Goal: Information Seeking & Learning: Find specific page/section

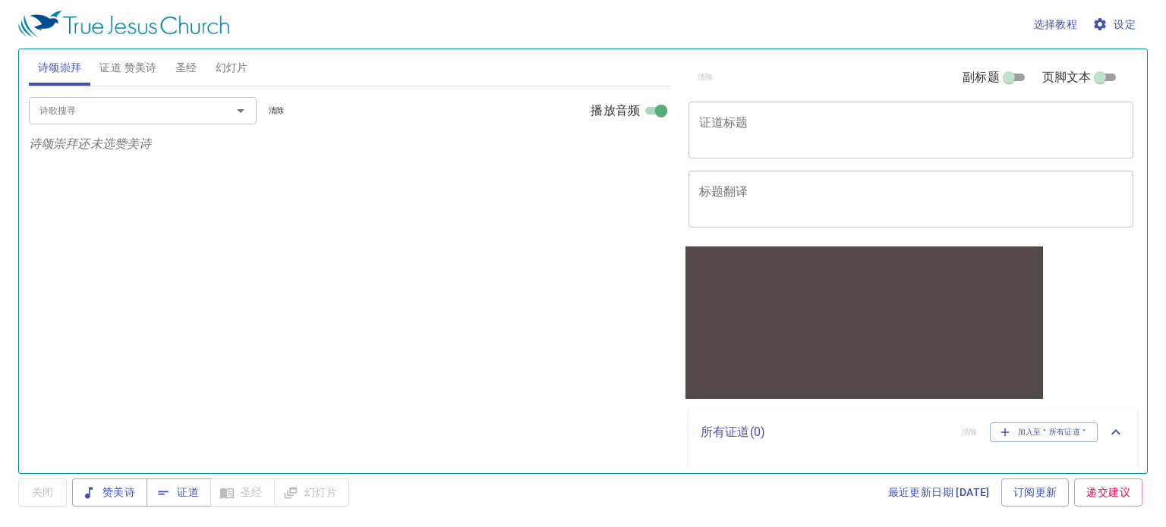
click at [191, 64] on span "圣经" at bounding box center [186, 67] width 22 height 19
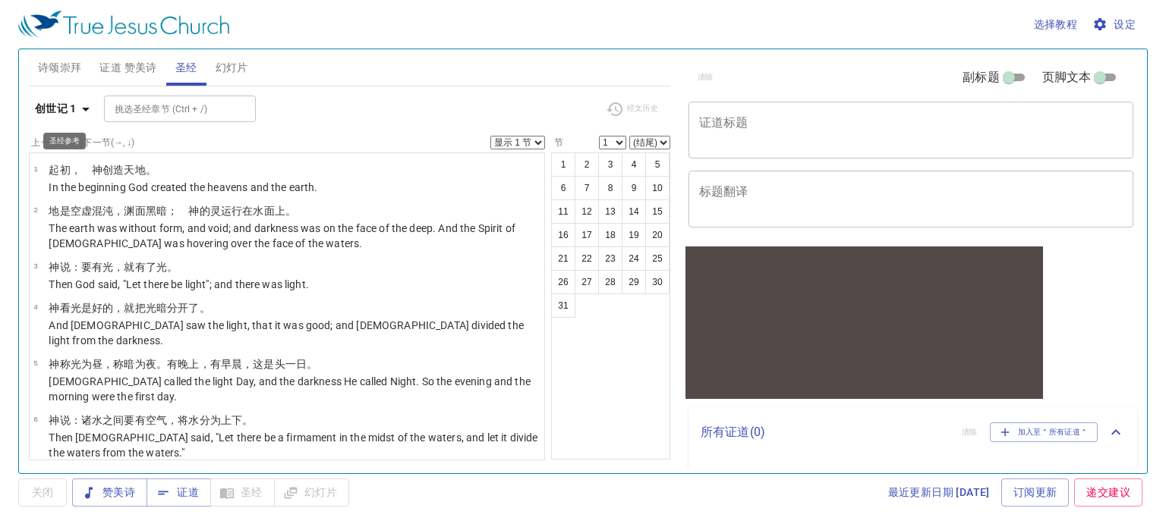
click at [75, 103] on b "创世记 1" at bounding box center [56, 108] width 42 height 19
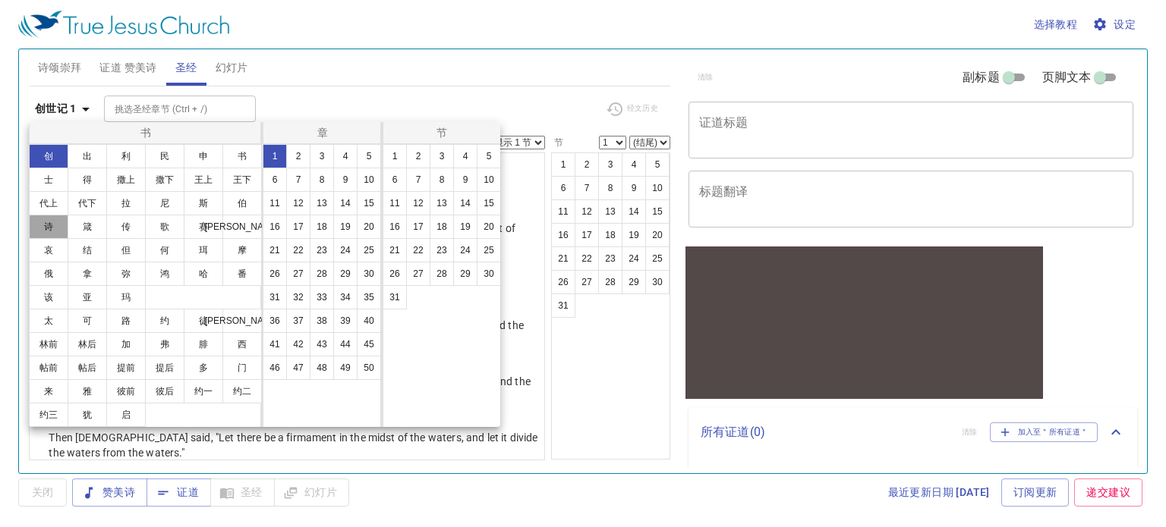
click at [58, 228] on button "诗" at bounding box center [48, 227] width 39 height 24
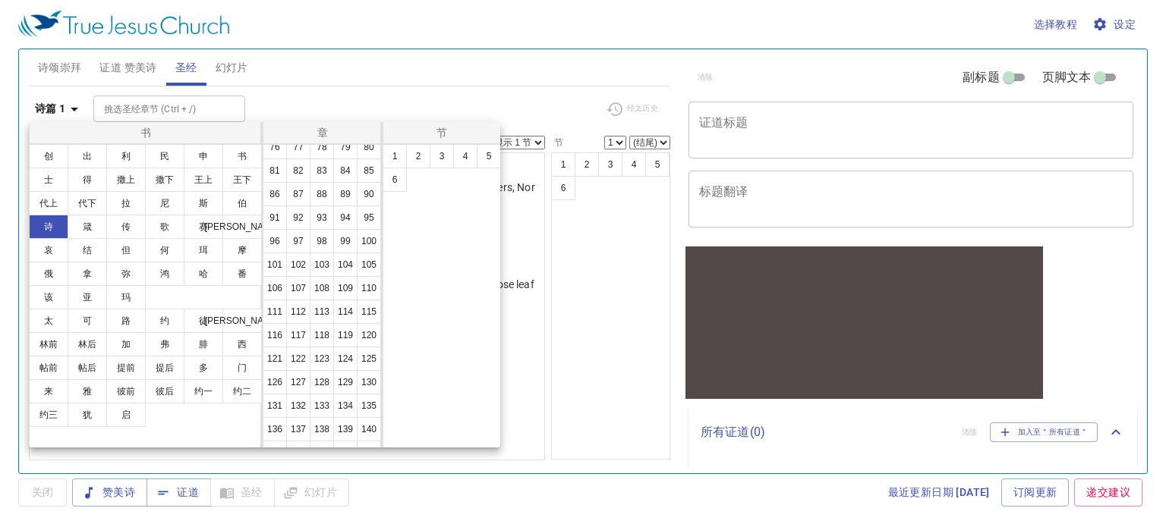
scroll to position [379, 0]
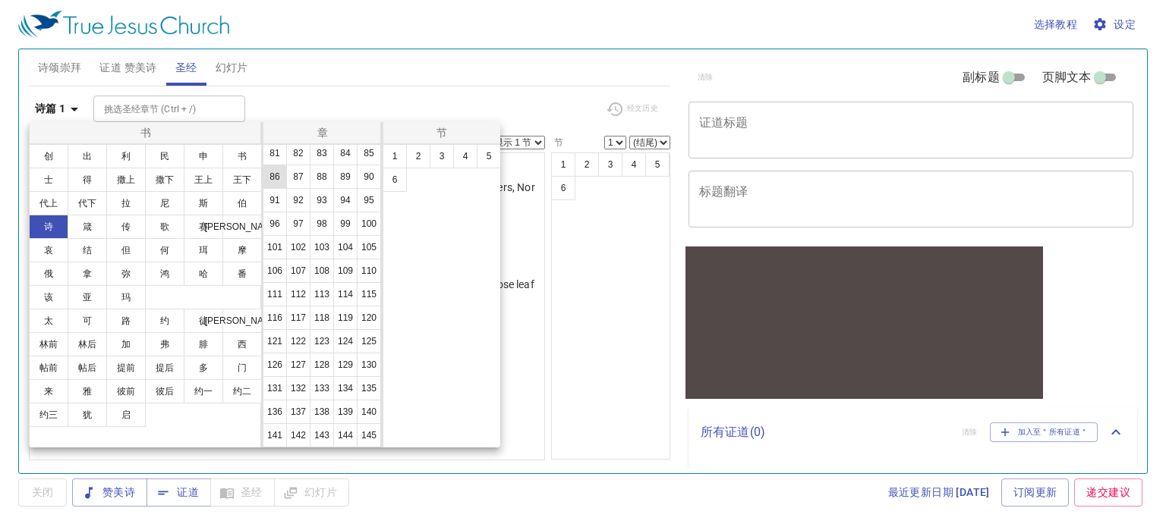
click at [287, 189] on button "86" at bounding box center [275, 177] width 24 height 24
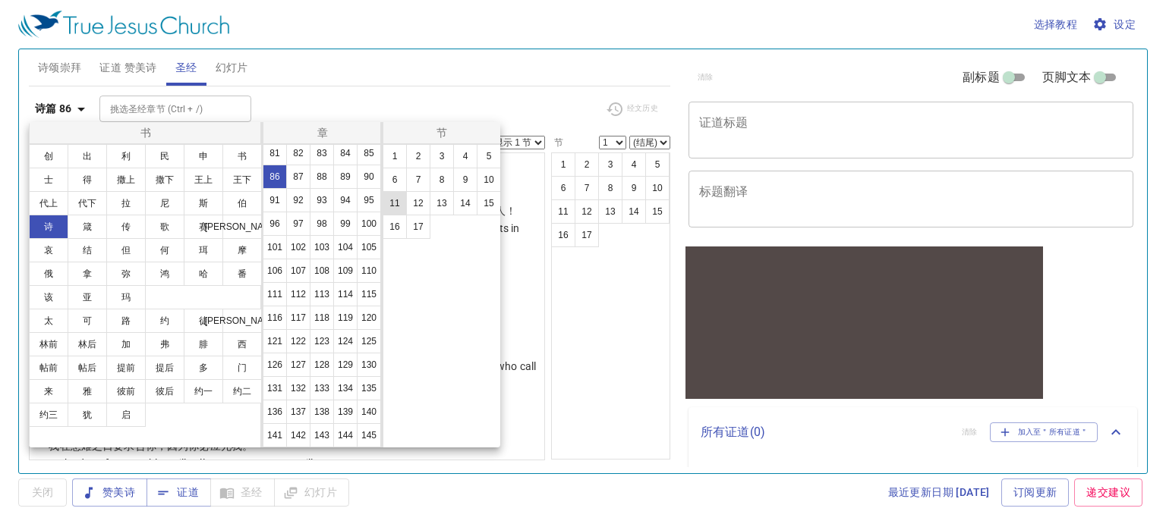
click at [395, 202] on button "11" at bounding box center [394, 203] width 24 height 24
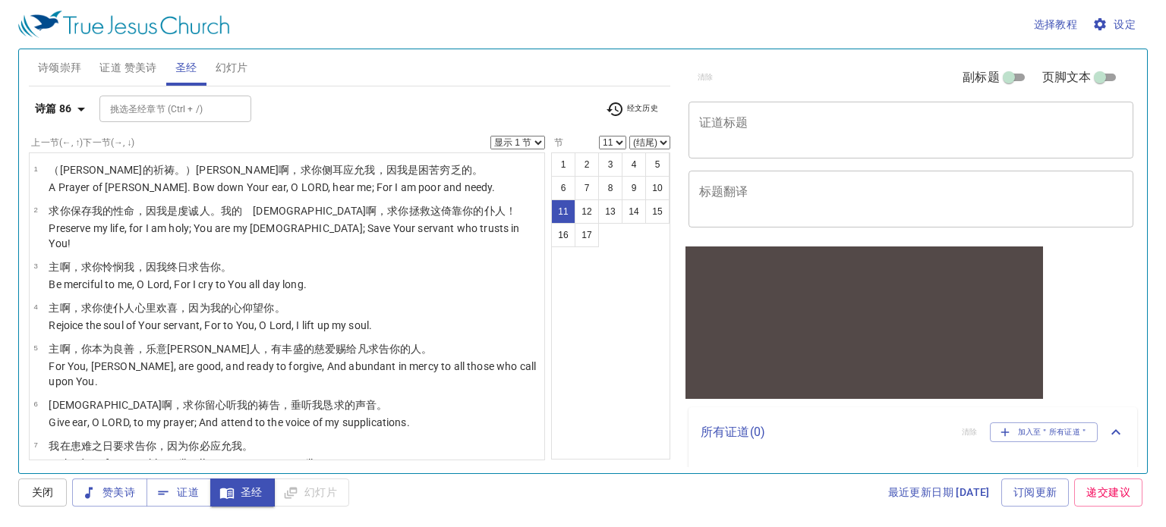
scroll to position [297, 0]
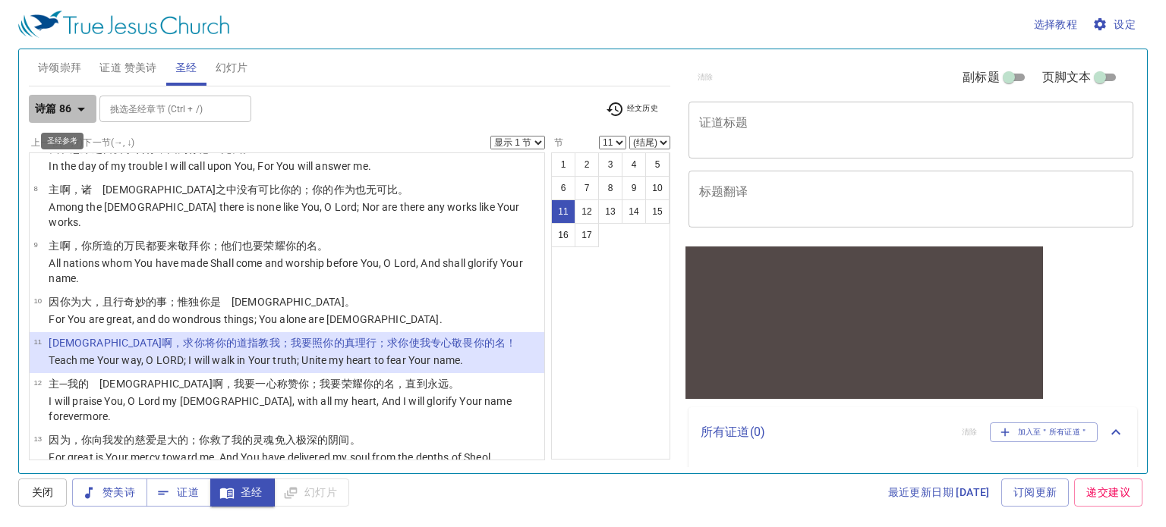
click at [58, 102] on b "诗篇 86" at bounding box center [53, 108] width 37 height 19
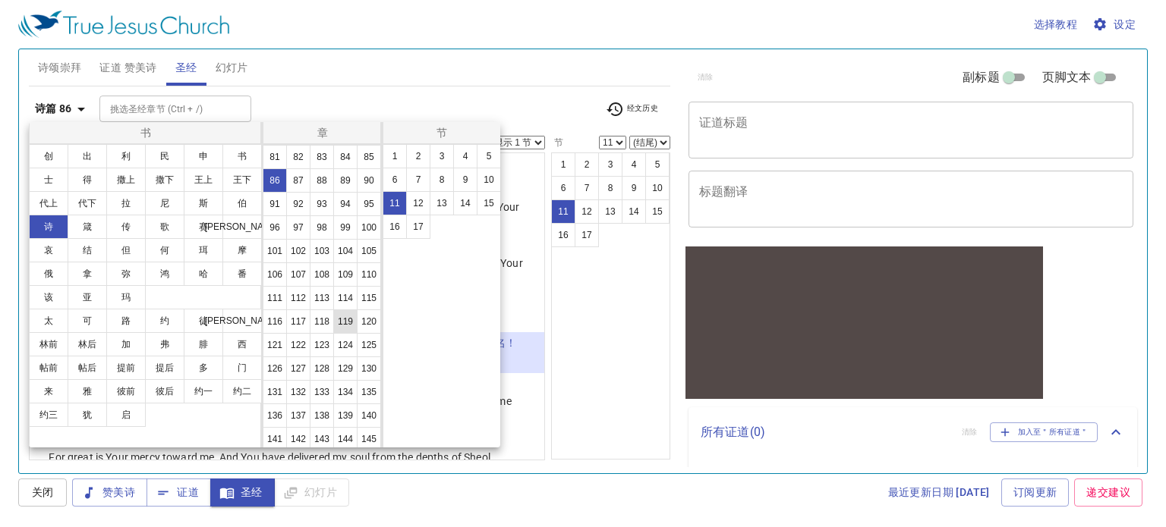
scroll to position [455, 0]
click at [333, 307] on button "119" at bounding box center [345, 294] width 24 height 24
click at [464, 157] on button "4" at bounding box center [465, 156] width 24 height 24
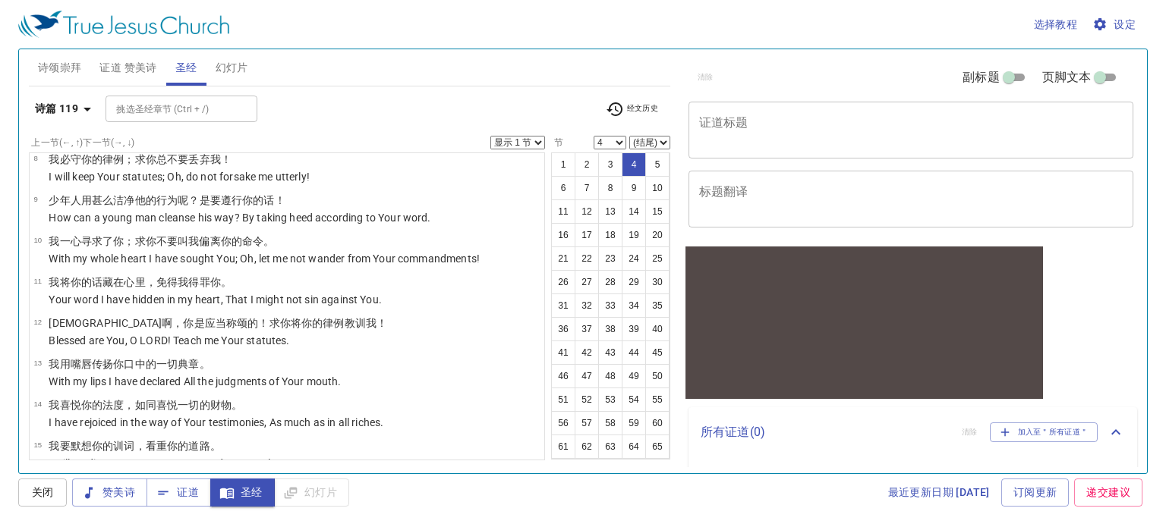
scroll to position [0, 0]
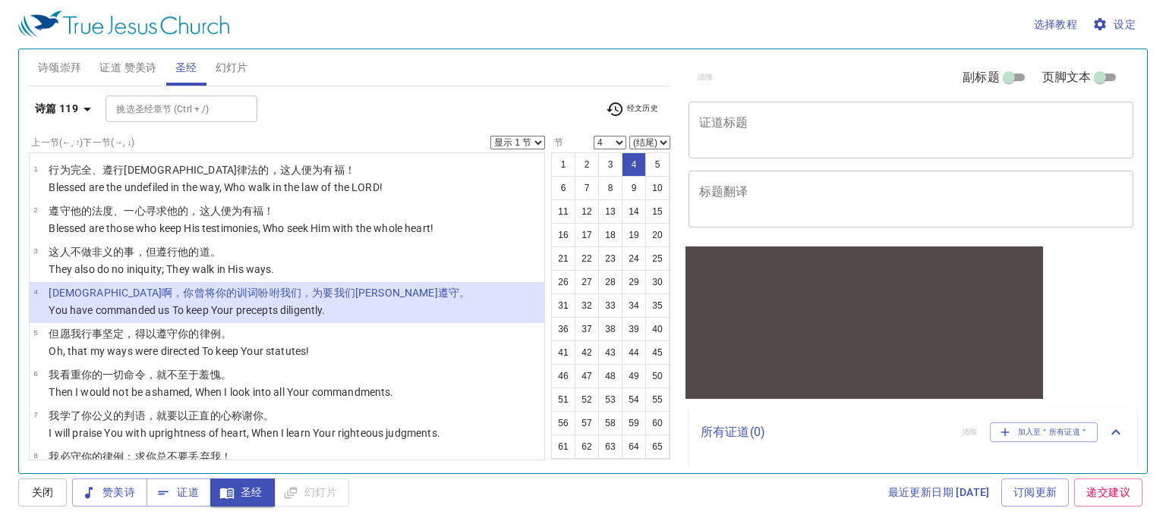
click at [93, 109] on icon "button" at bounding box center [87, 109] width 18 height 18
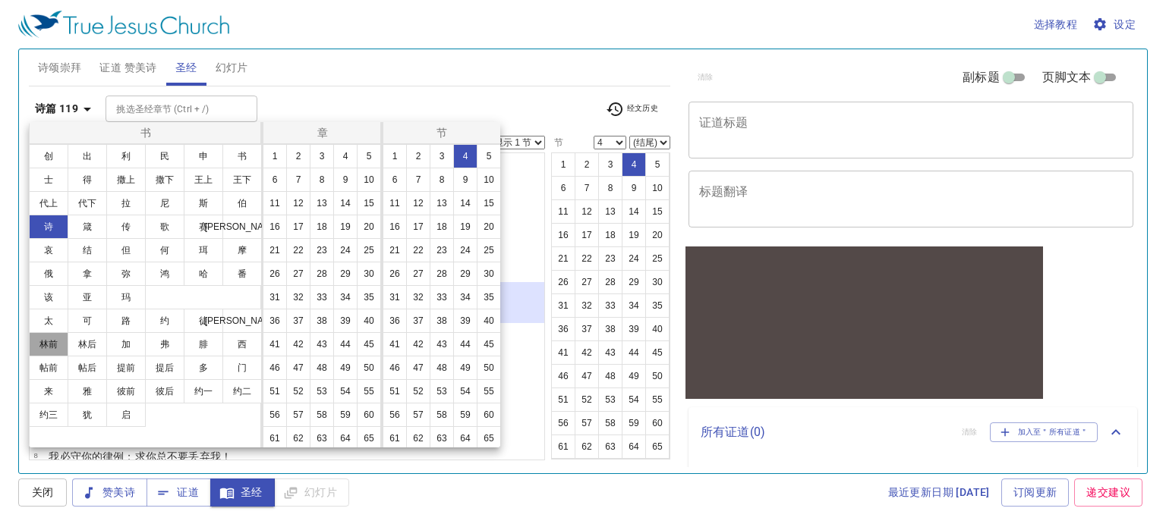
click at [43, 344] on button "林前" at bounding box center [48, 344] width 39 height 24
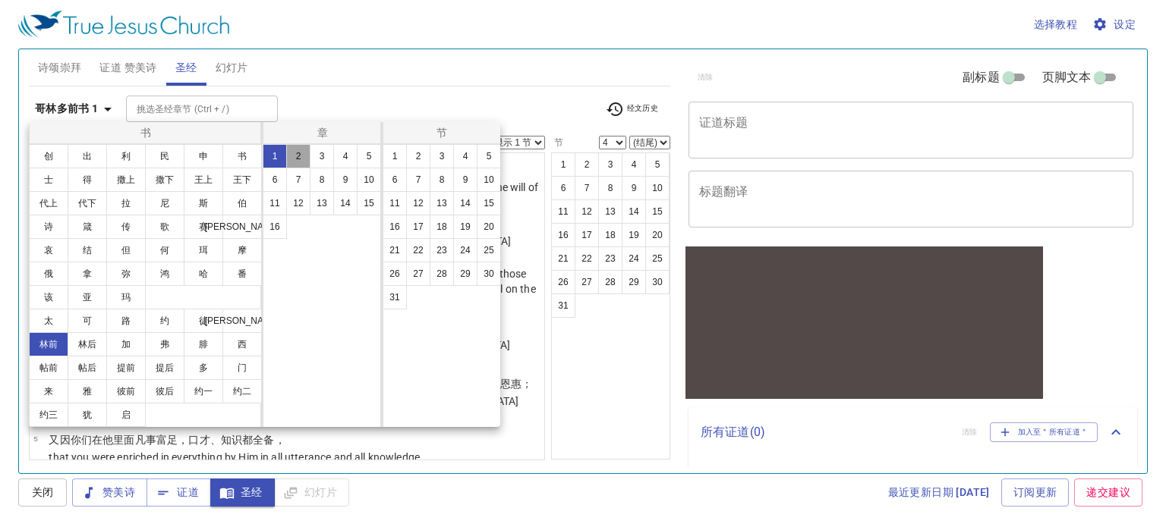
click at [300, 157] on button "2" at bounding box center [298, 156] width 24 height 24
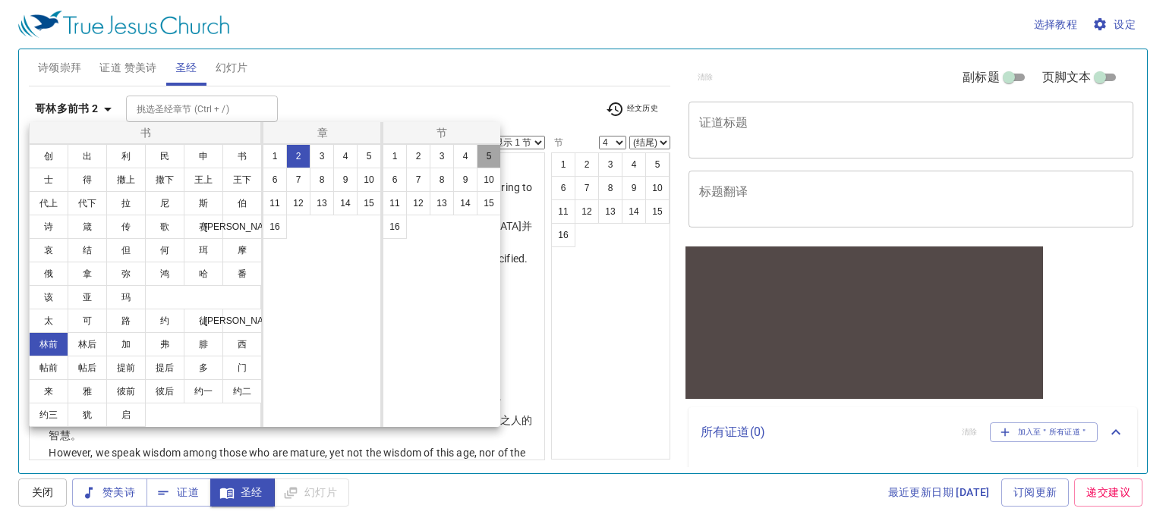
click at [489, 159] on button "5" at bounding box center [489, 156] width 24 height 24
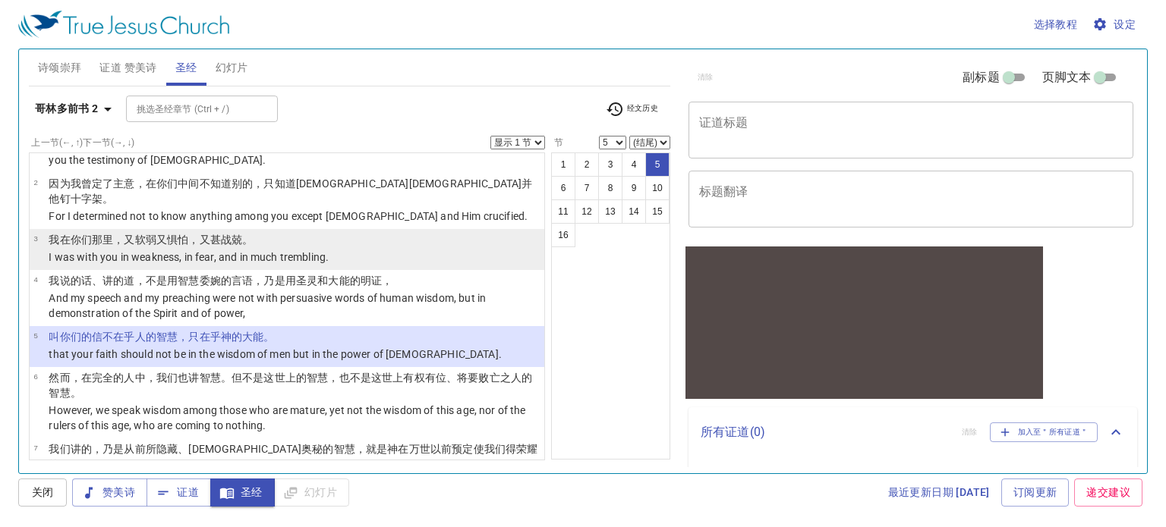
scroll to position [76, 0]
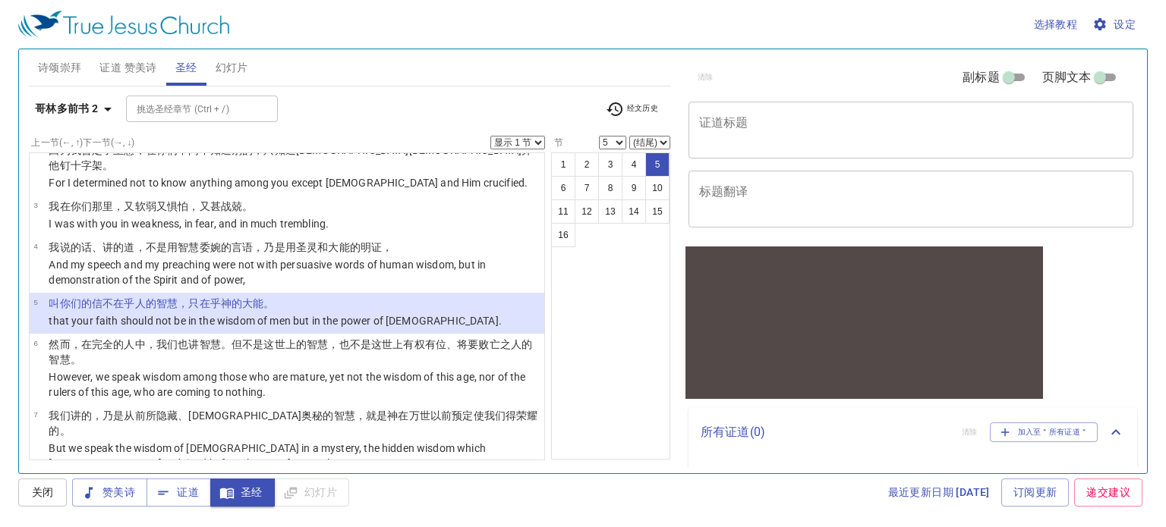
click at [74, 93] on div "哥林多前书 2 挑选[DEMOGRAPHIC_DATA] (Ctrl + /) 挑选[DEMOGRAPHIC_DATA] (Ctrl + /) 经文历史 上一…" at bounding box center [349, 274] width 641 height 374
click at [80, 108] on b "哥林多前书 2" at bounding box center [67, 108] width 64 height 19
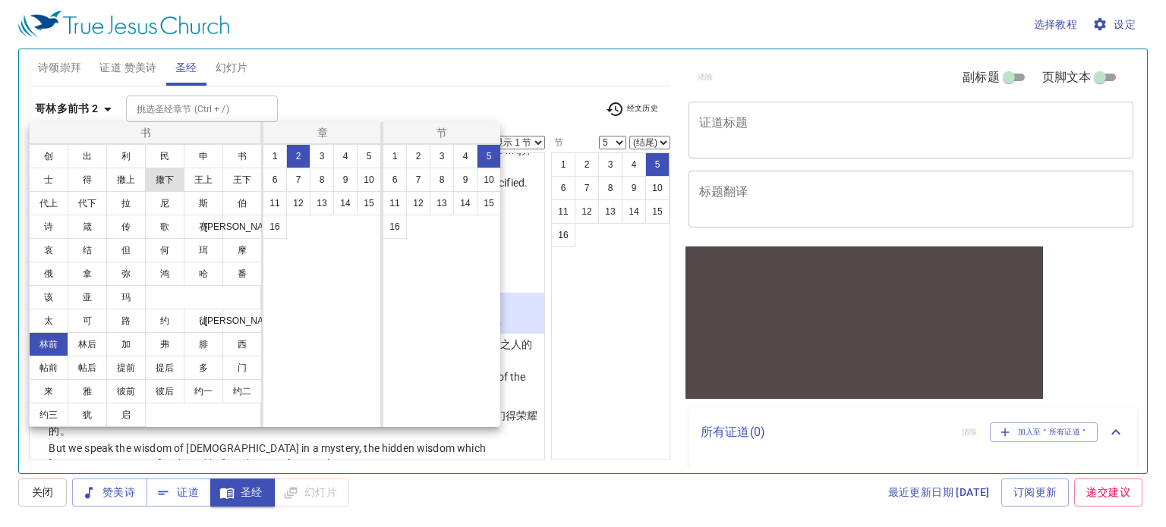
click at [171, 184] on button "撒下" at bounding box center [164, 180] width 39 height 24
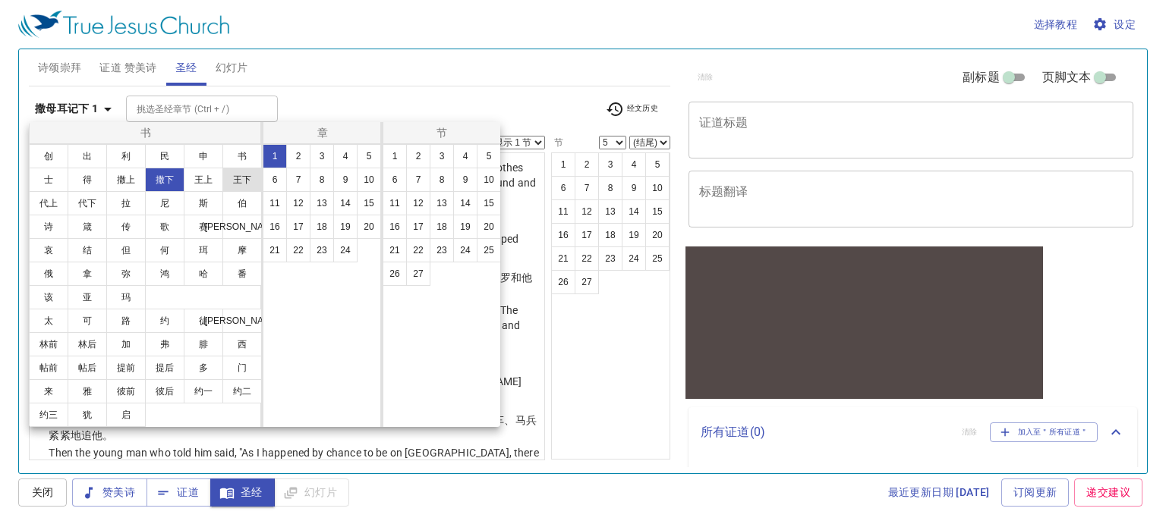
scroll to position [0, 0]
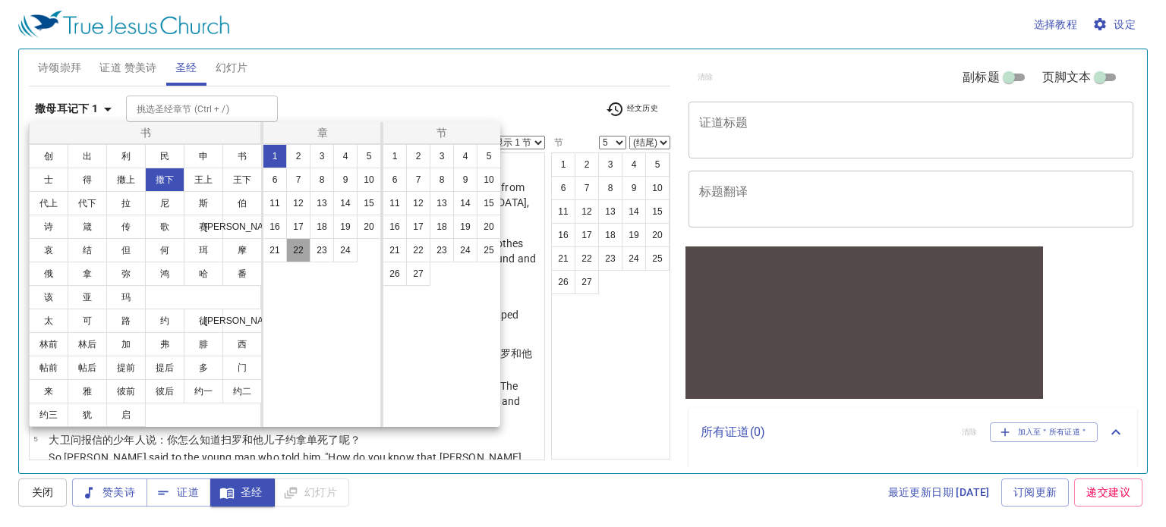
click at [297, 250] on button "22" at bounding box center [298, 250] width 24 height 24
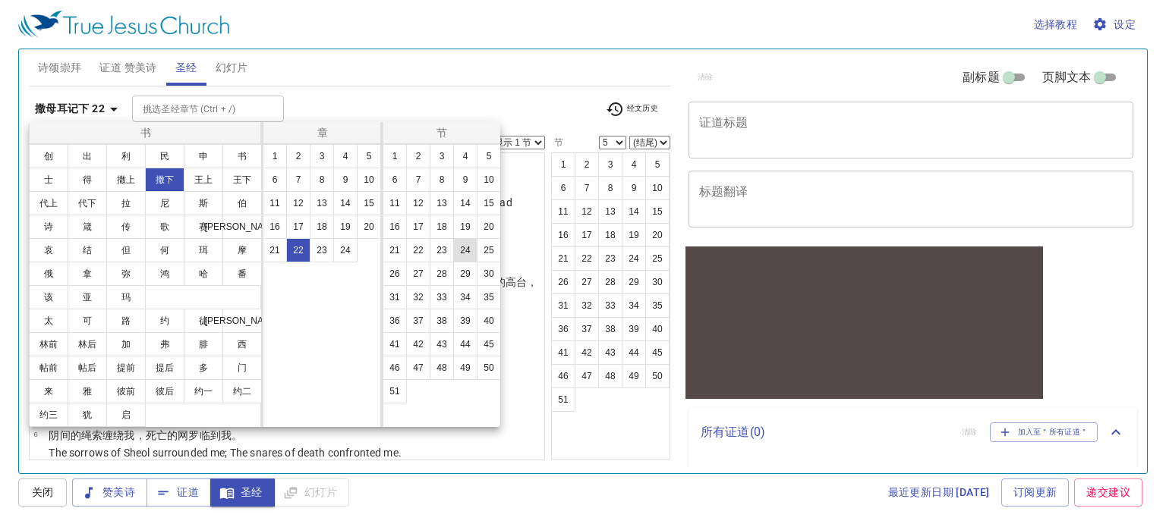
click at [470, 257] on button "24" at bounding box center [465, 250] width 24 height 24
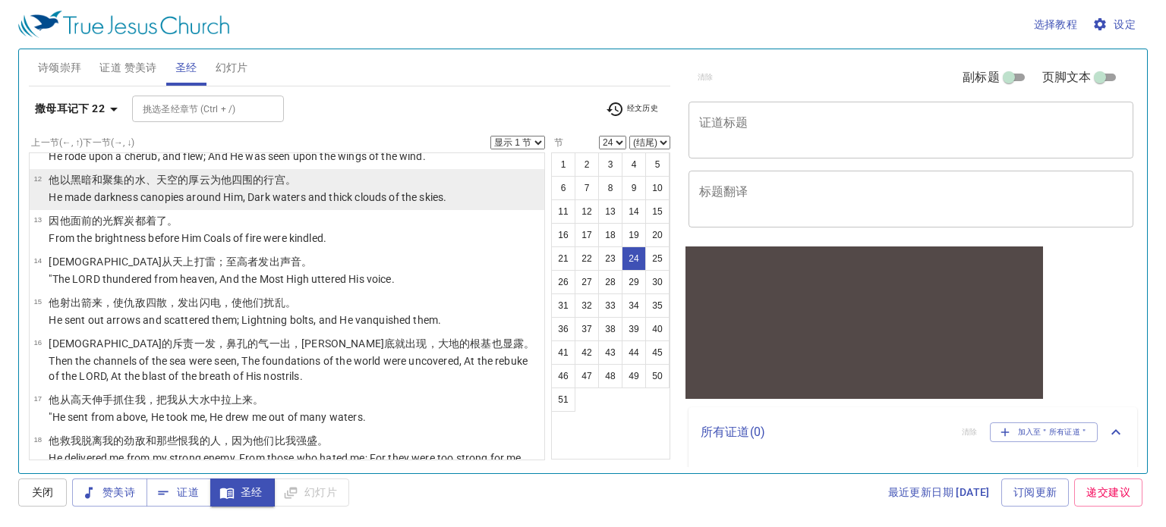
scroll to position [607, 0]
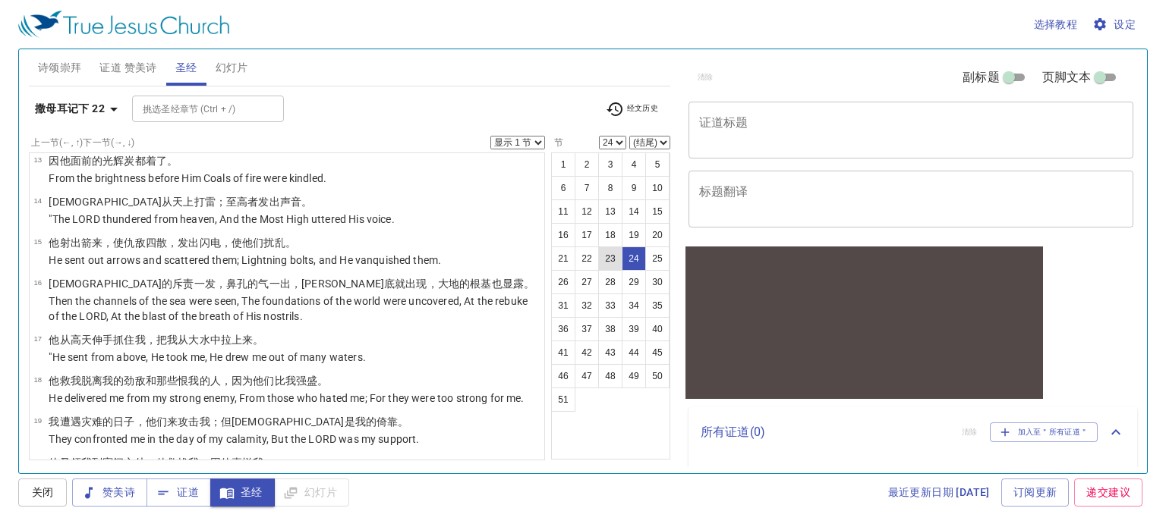
click at [615, 256] on button "23" at bounding box center [610, 259] width 24 height 24
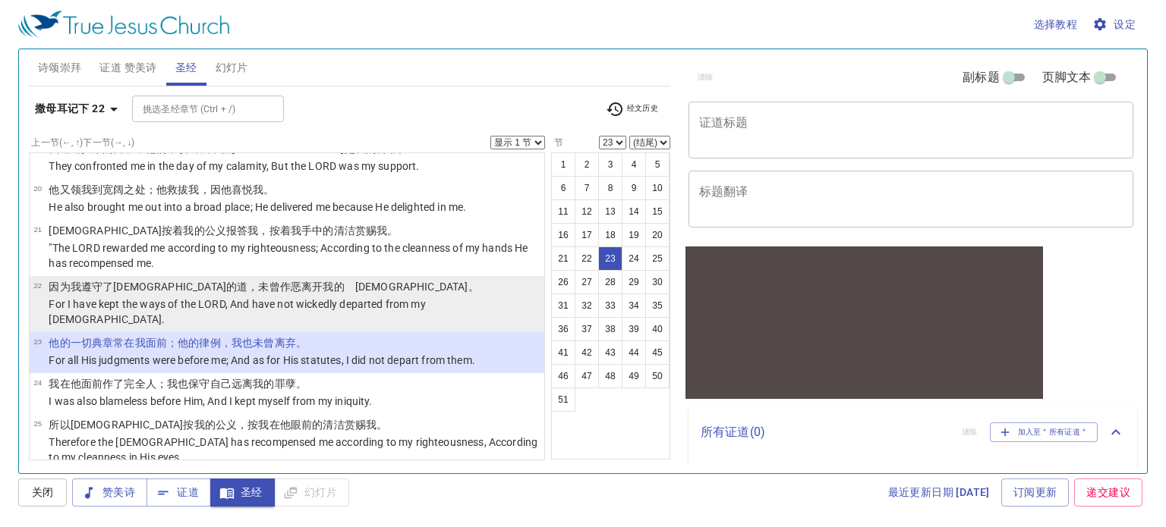
click at [194, 297] on p "For I have kept the ways of the LORD, And have not wickedly departed from my [D…" at bounding box center [294, 312] width 491 height 30
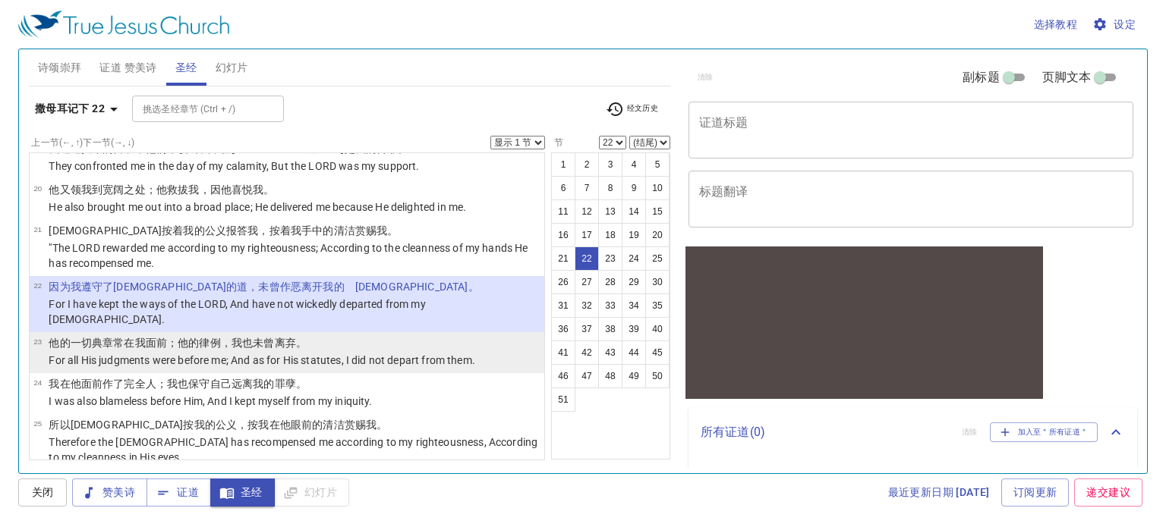
scroll to position [956, 0]
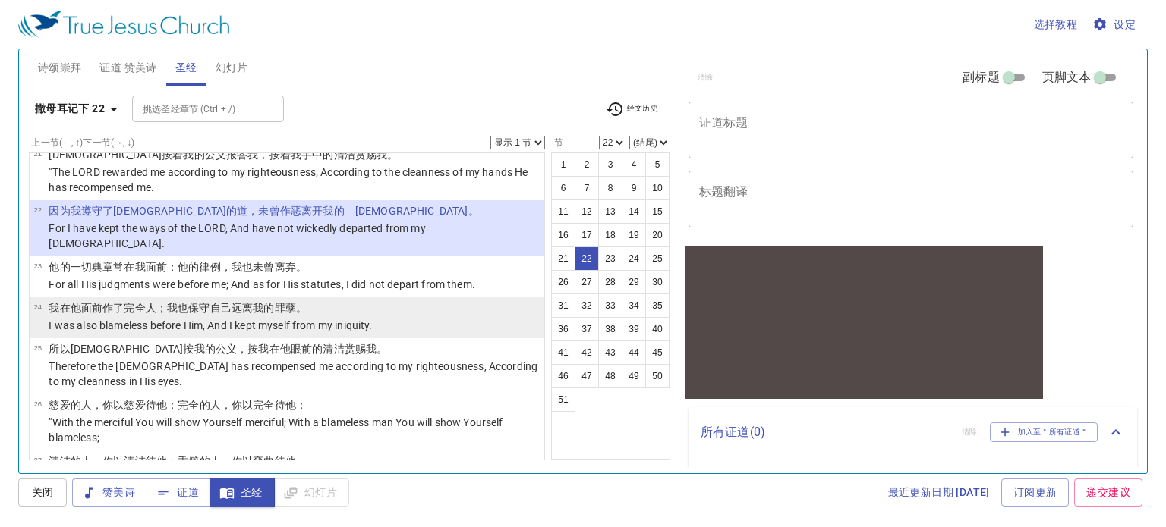
click at [281, 302] on wh8104 "自己远离我的罪孽 。" at bounding box center [258, 308] width 96 height 12
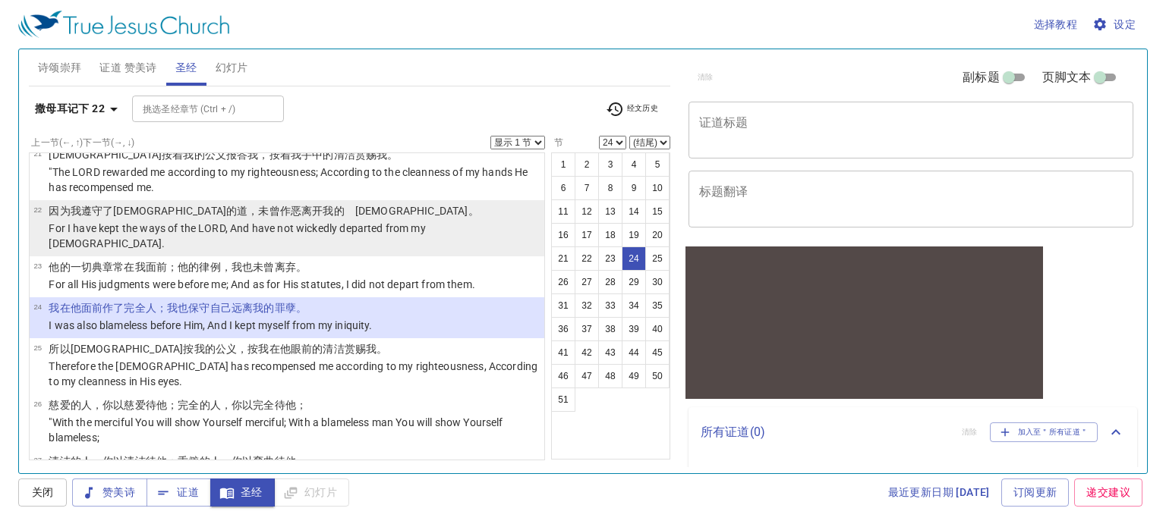
click at [279, 203] on td "因为我遵守 了[DEMOGRAPHIC_DATA] 的道 ，未曾作恶离开 我的　[DEMOGRAPHIC_DATA] 。" at bounding box center [294, 211] width 491 height 17
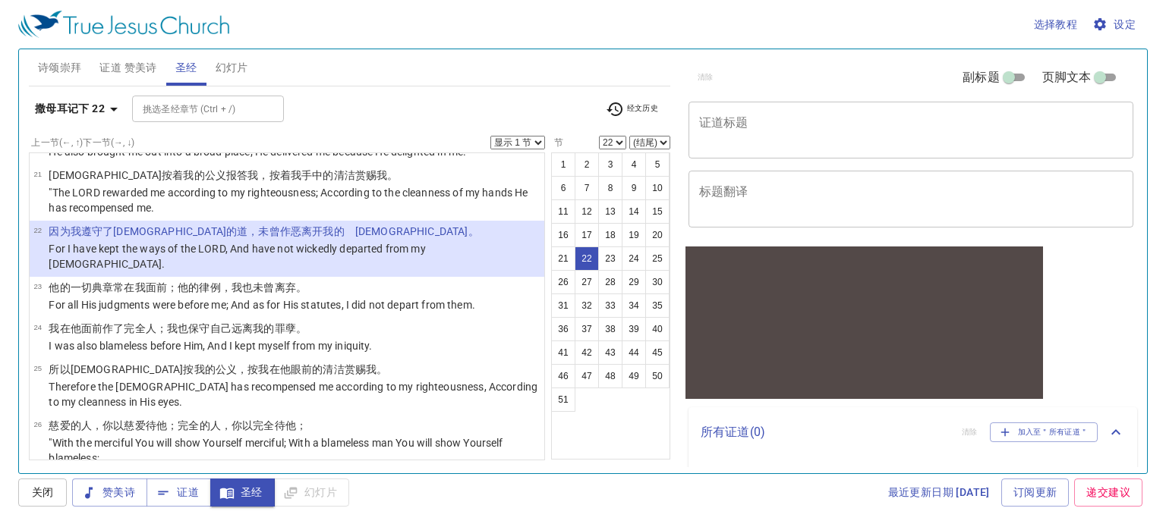
scroll to position [926, 0]
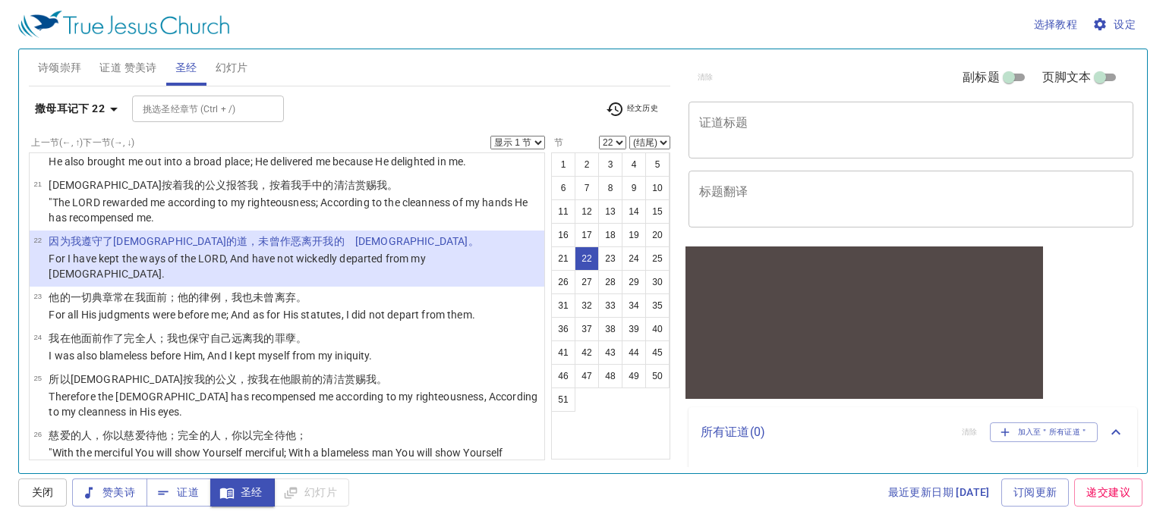
click at [76, 109] on b "撒母耳记下 22" at bounding box center [70, 108] width 70 height 19
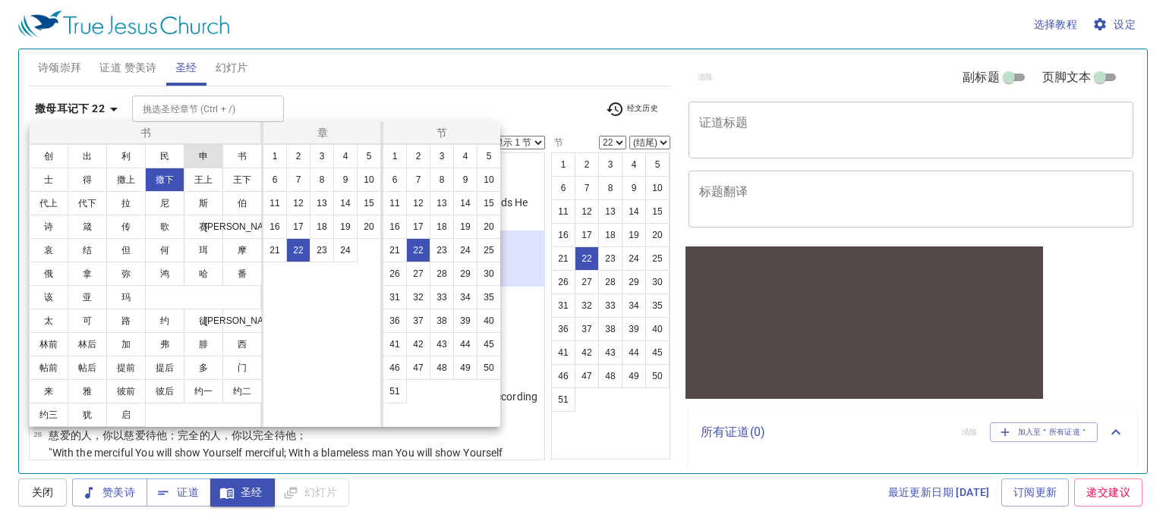
click at [192, 157] on button "申" at bounding box center [203, 156] width 39 height 24
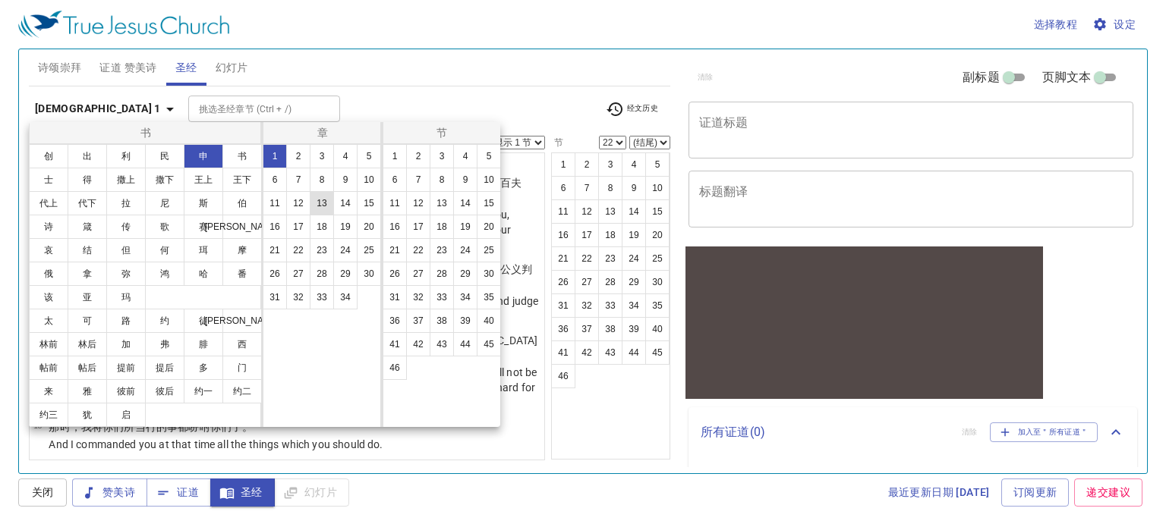
scroll to position [0, 0]
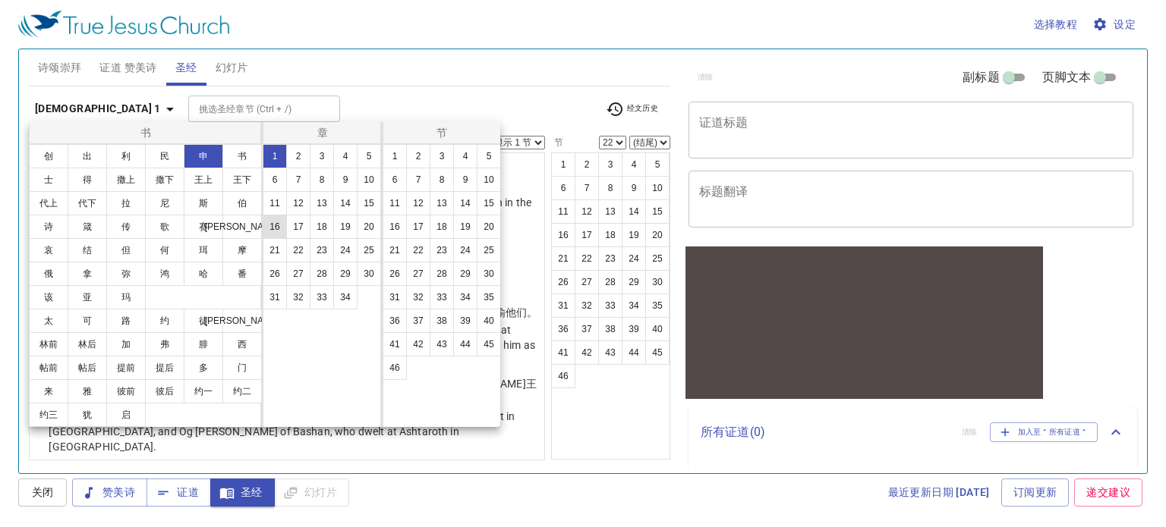
click at [278, 229] on button "16" at bounding box center [275, 227] width 24 height 24
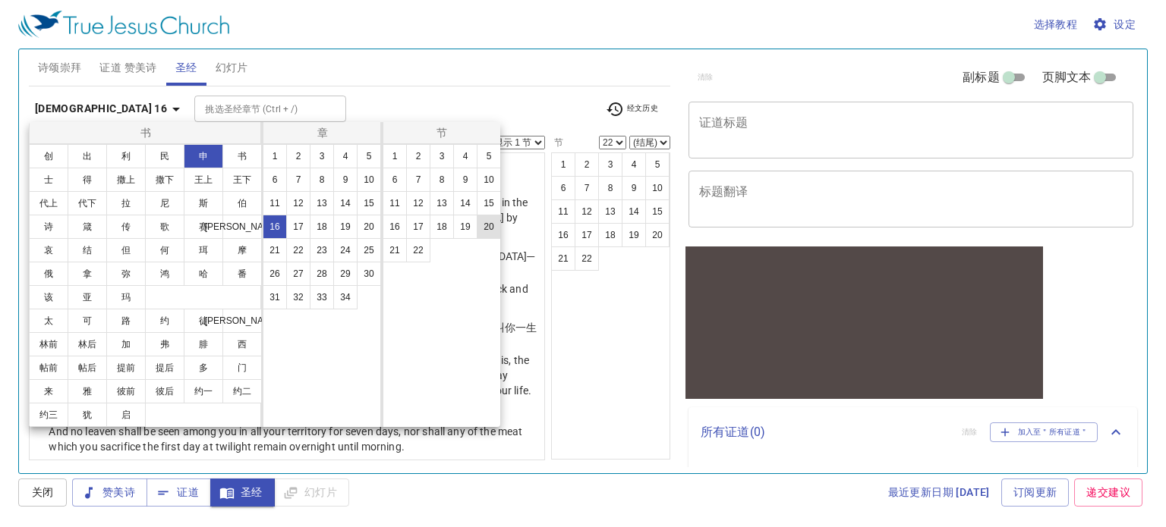
click at [483, 229] on button "20" at bounding box center [489, 227] width 24 height 24
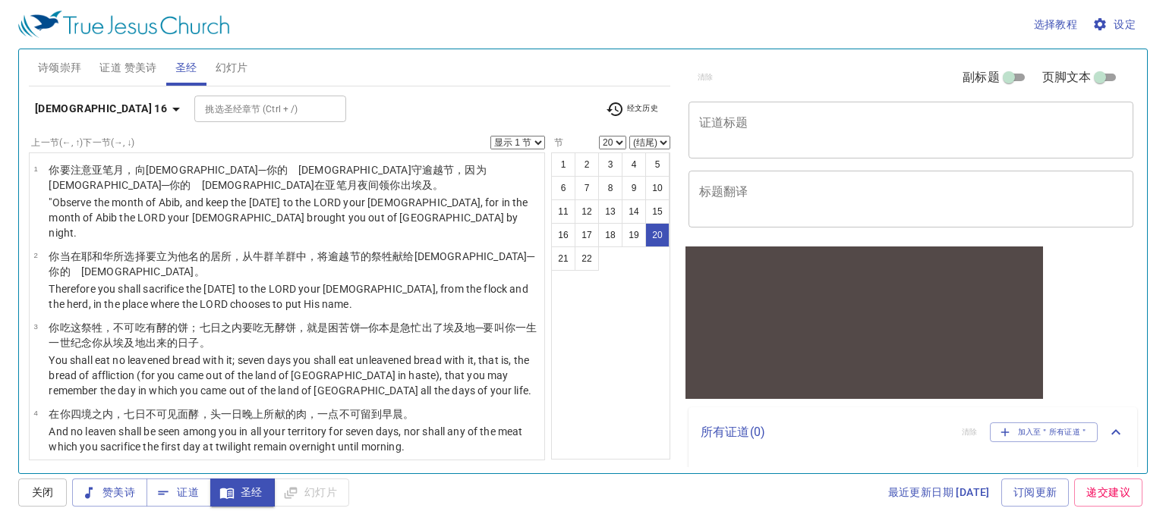
scroll to position [1108, 0]
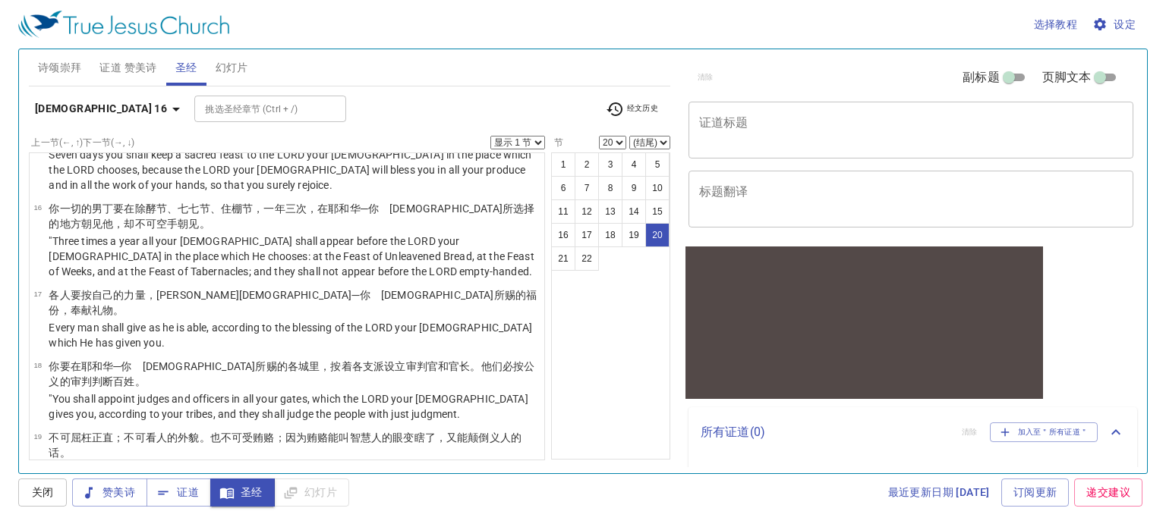
click at [55, 105] on b "[DEMOGRAPHIC_DATA] 16" at bounding box center [101, 108] width 132 height 19
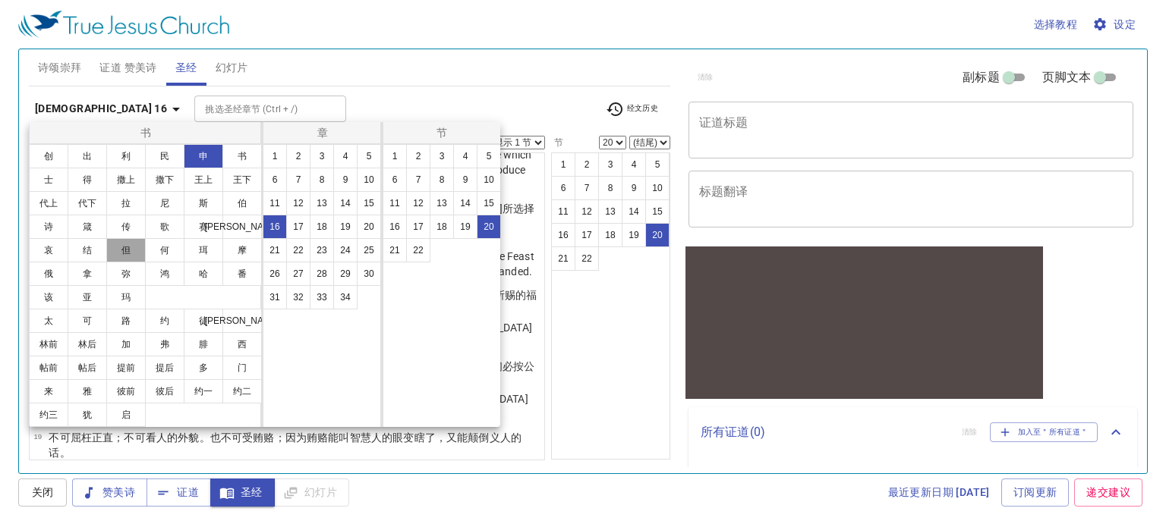
click at [130, 240] on button "但" at bounding box center [125, 250] width 39 height 24
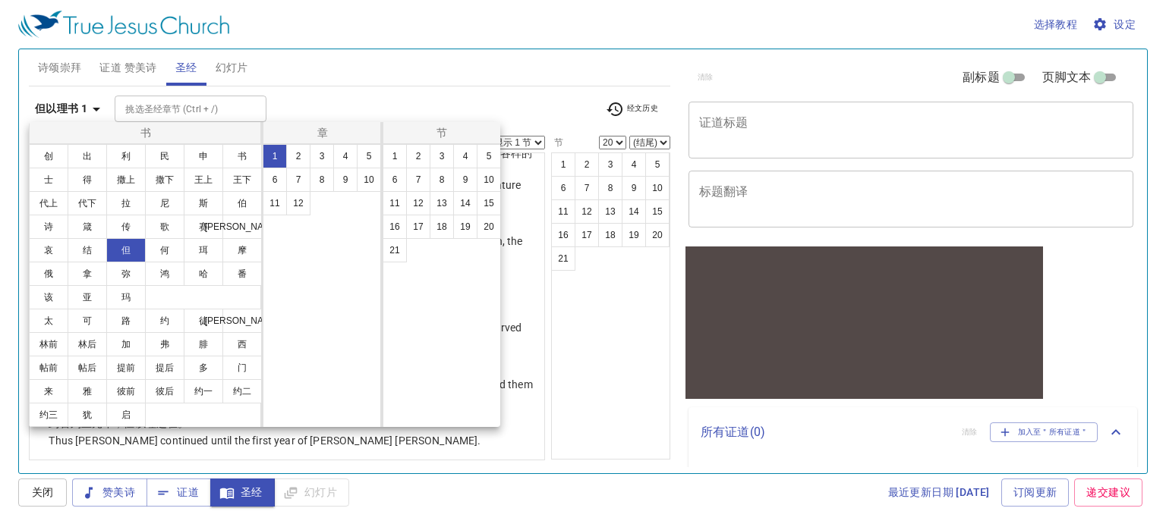
scroll to position [0, 0]
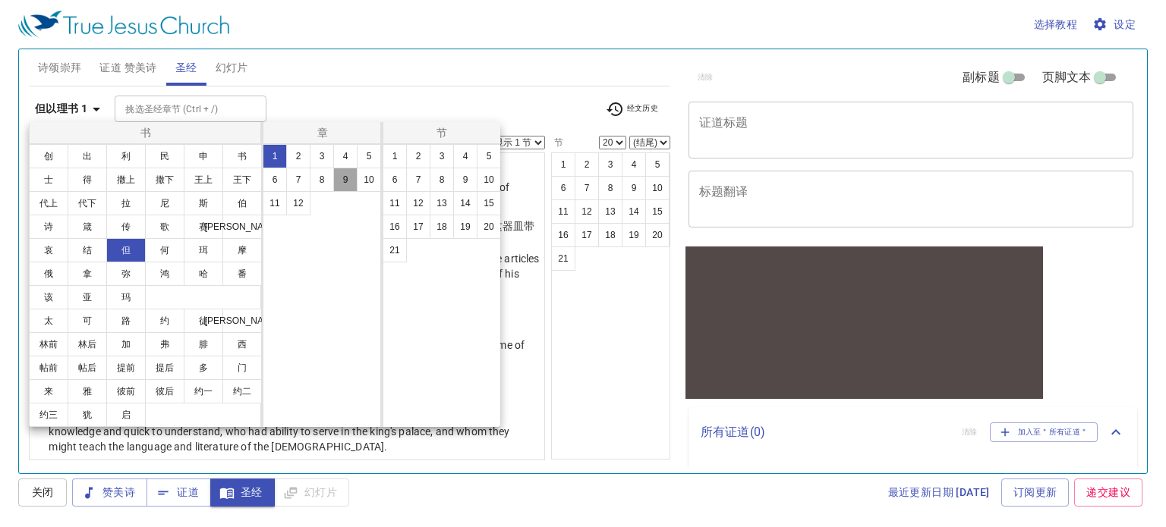
click at [343, 180] on button "9" at bounding box center [345, 180] width 24 height 24
click at [516, 102] on div at bounding box center [583, 263] width 1166 height 527
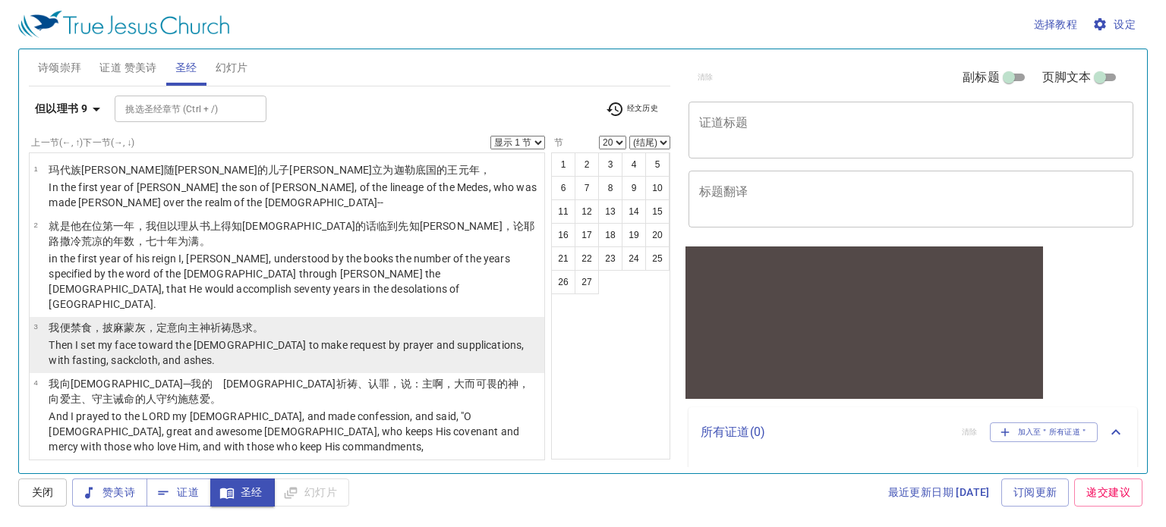
click at [272, 338] on p "Then I set my face toward the [DEMOGRAPHIC_DATA] to make request by prayer and …" at bounding box center [294, 353] width 491 height 30
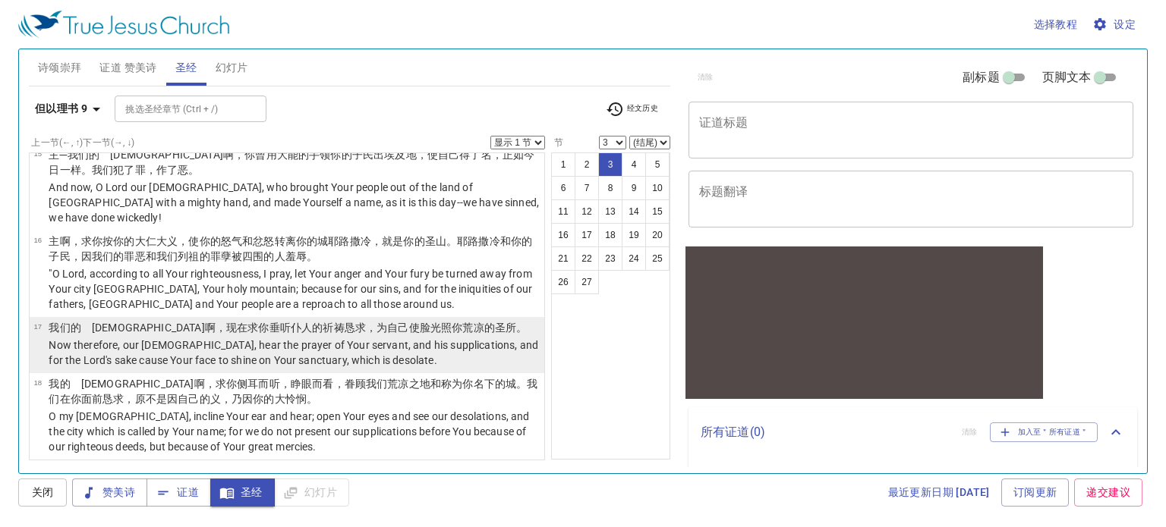
scroll to position [1138, 0]
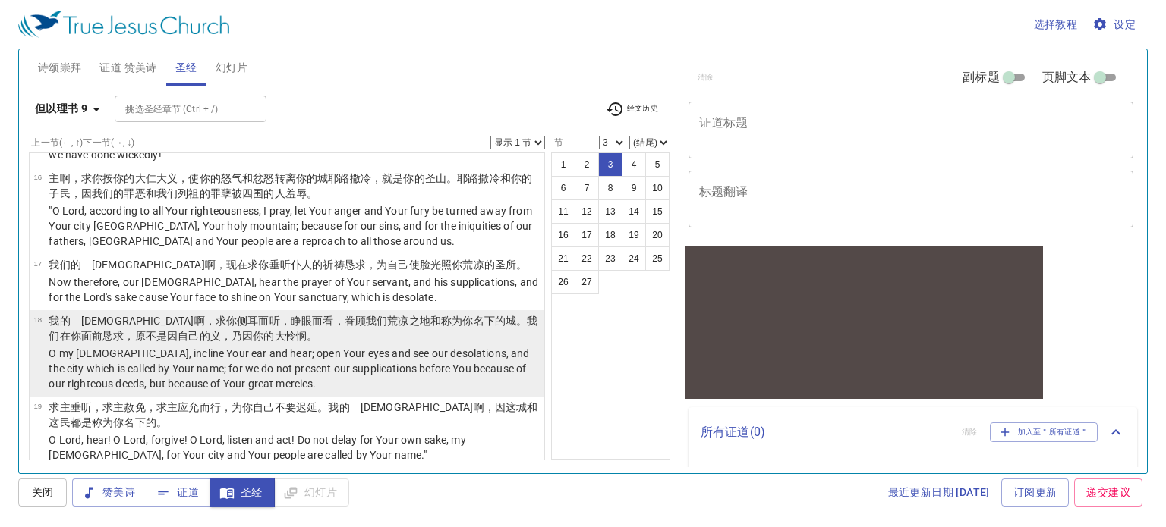
click at [241, 346] on p "O my [DEMOGRAPHIC_DATA], incline Your ear and hear; open Your eyes and see our …" at bounding box center [294, 369] width 491 height 46
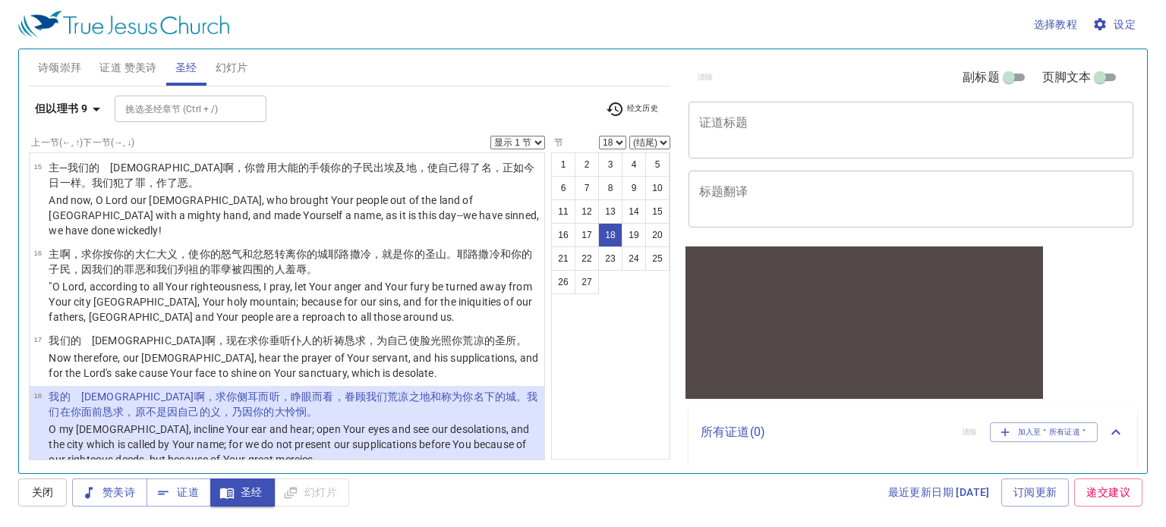
scroll to position [1062, 0]
click at [64, 99] on b "但以理书 9" at bounding box center [61, 108] width 52 height 19
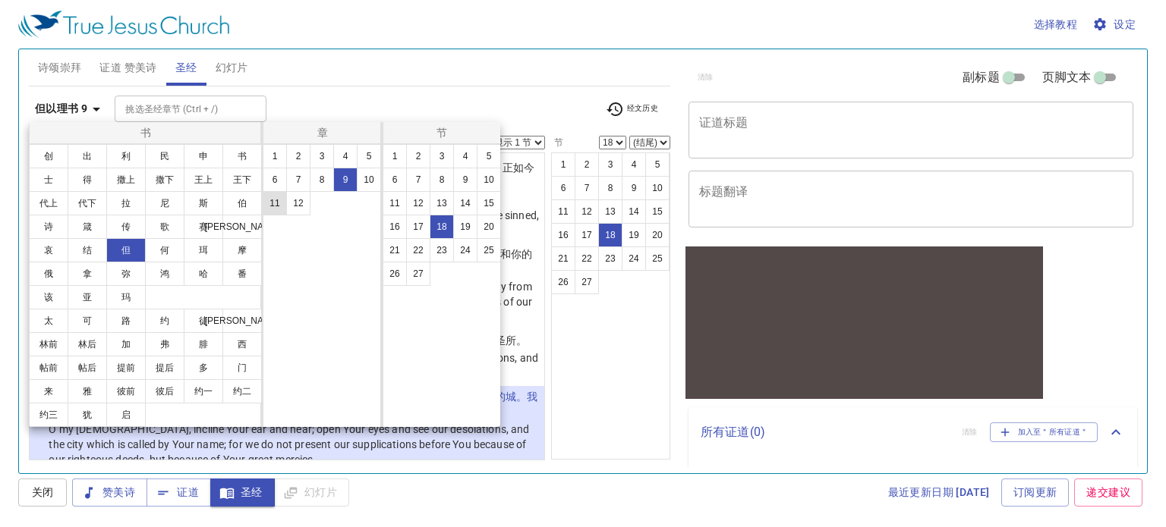
drag, startPoint x: 95, startPoint y: 229, endPoint x: 271, endPoint y: 206, distance: 177.6
click at [94, 228] on button "箴" at bounding box center [87, 227] width 39 height 24
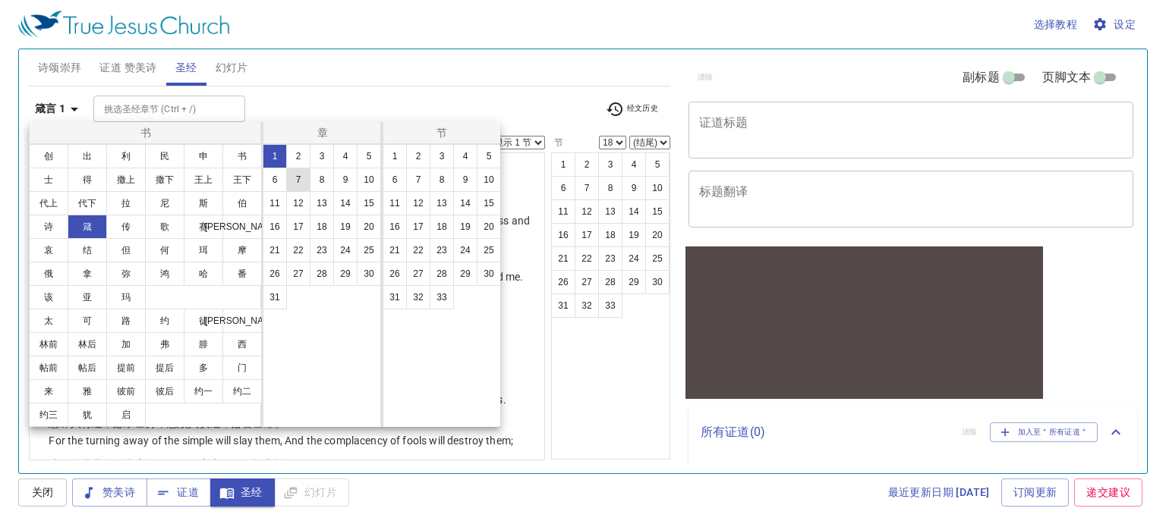
scroll to position [0, 0]
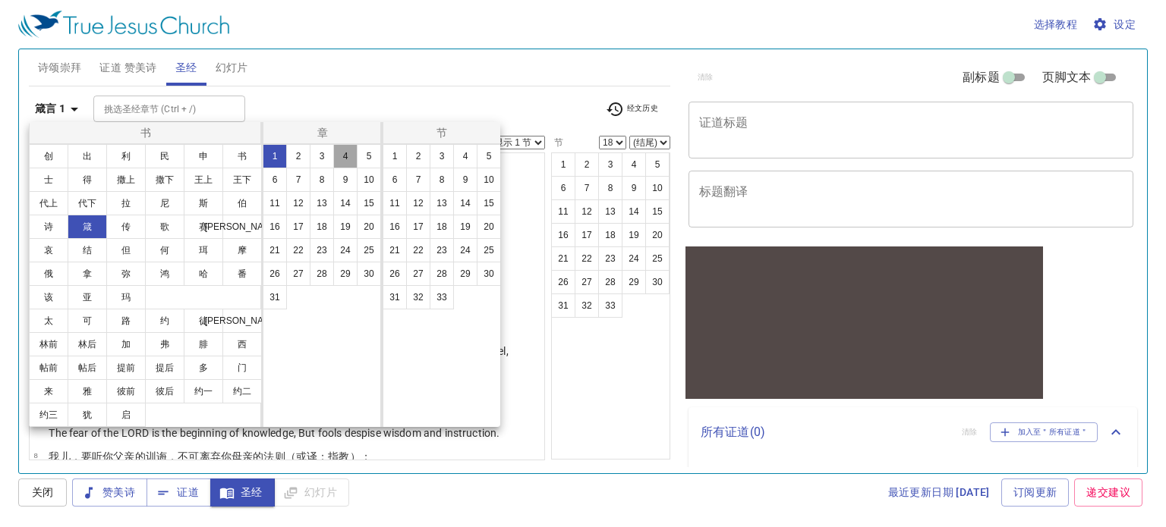
click at [350, 160] on button "4" at bounding box center [345, 156] width 24 height 24
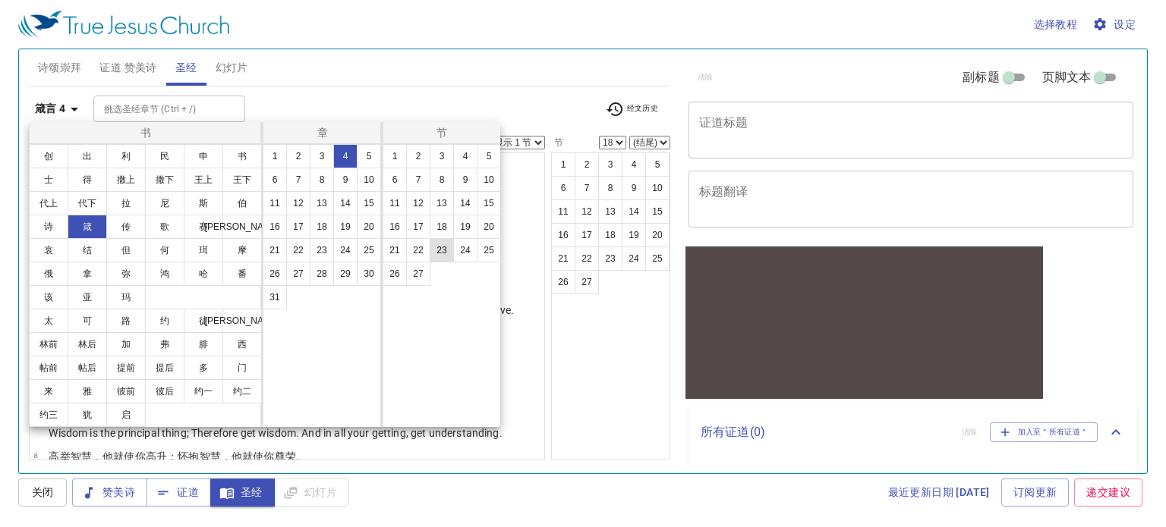
click at [443, 250] on button "23" at bounding box center [441, 250] width 24 height 24
select select "23"
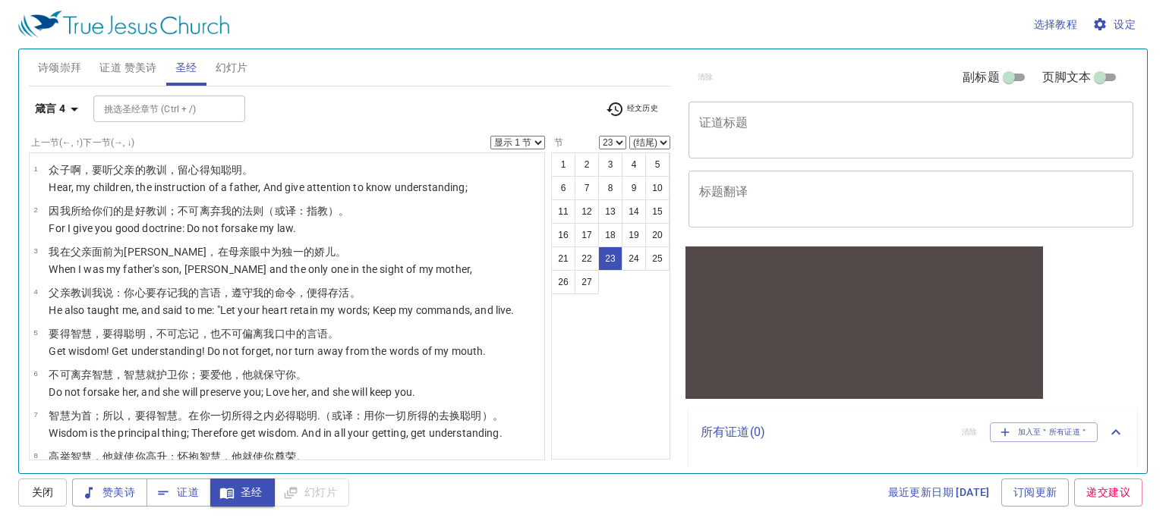
scroll to position [789, 0]
